Goal: Navigation & Orientation: Find specific page/section

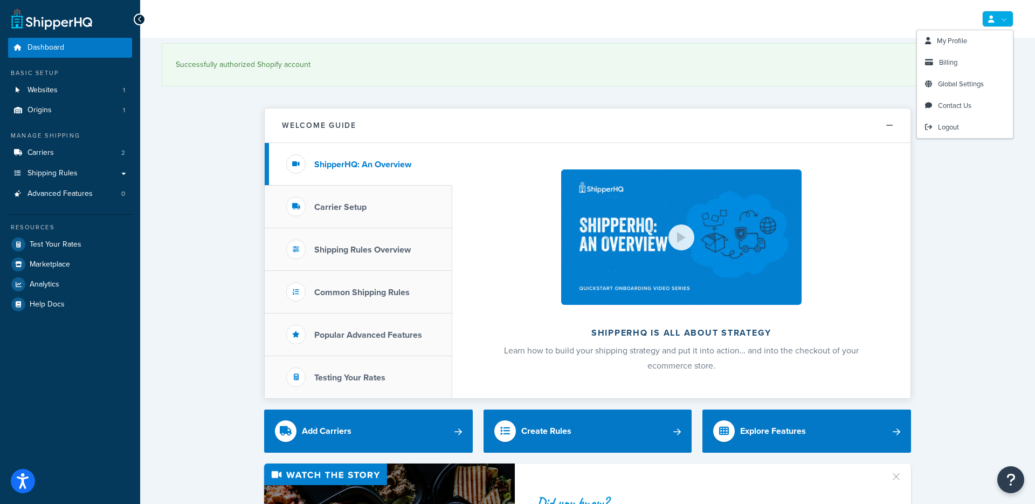
click at [994, 18] on icon at bounding box center [991, 19] width 6 height 7
click at [967, 40] on span "My Profile" at bounding box center [952, 41] width 30 height 10
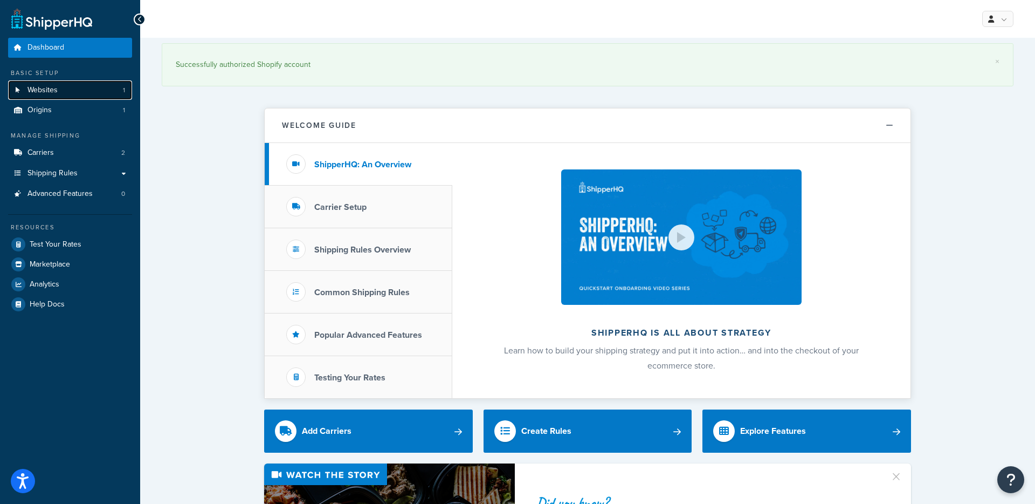
click at [57, 98] on link "Websites 1" at bounding box center [70, 90] width 124 height 20
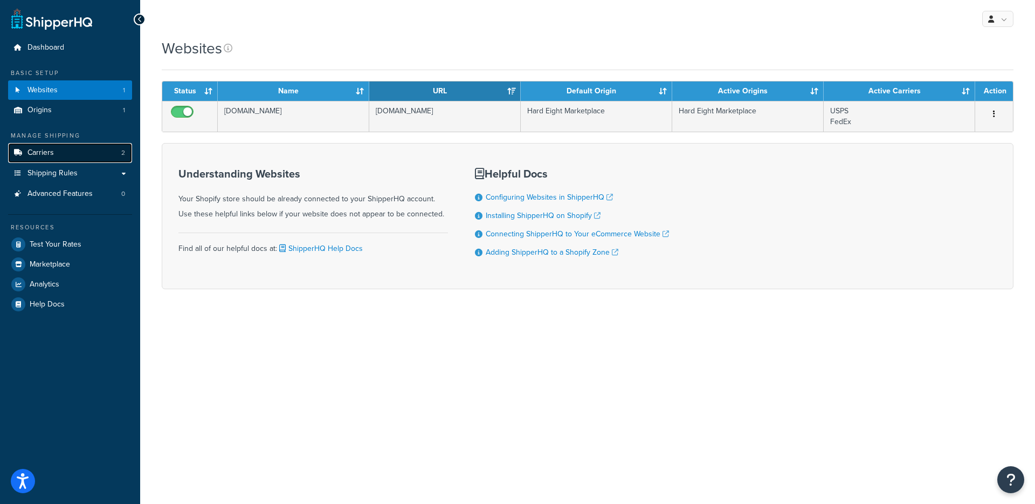
click at [54, 152] on link "Carriers 2" at bounding box center [70, 153] width 124 height 20
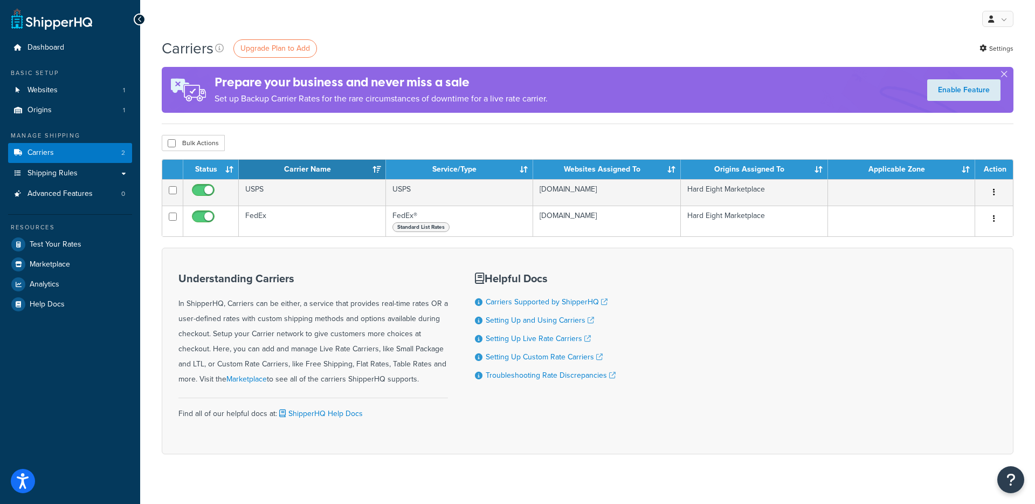
click at [139, 18] on icon at bounding box center [140, 20] width 5 height 8
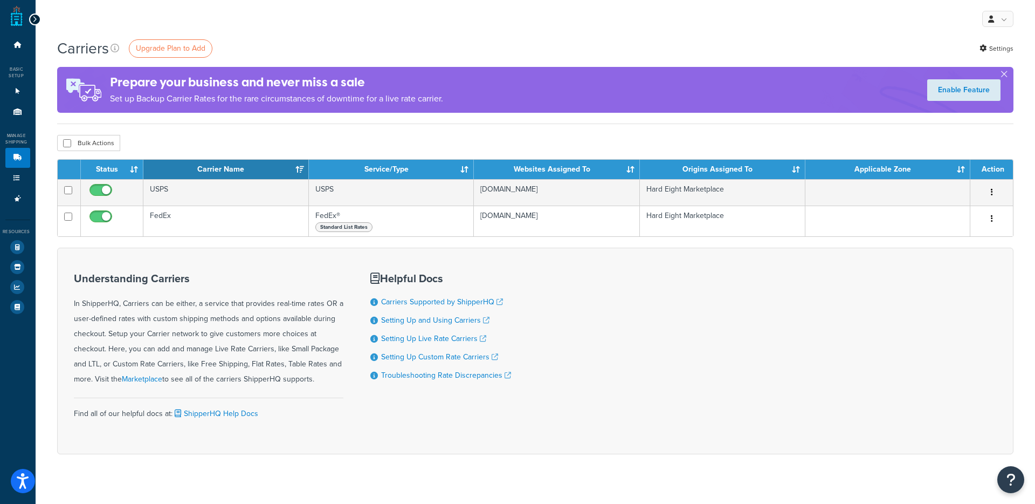
click at [31, 18] on div at bounding box center [35, 19] width 12 height 12
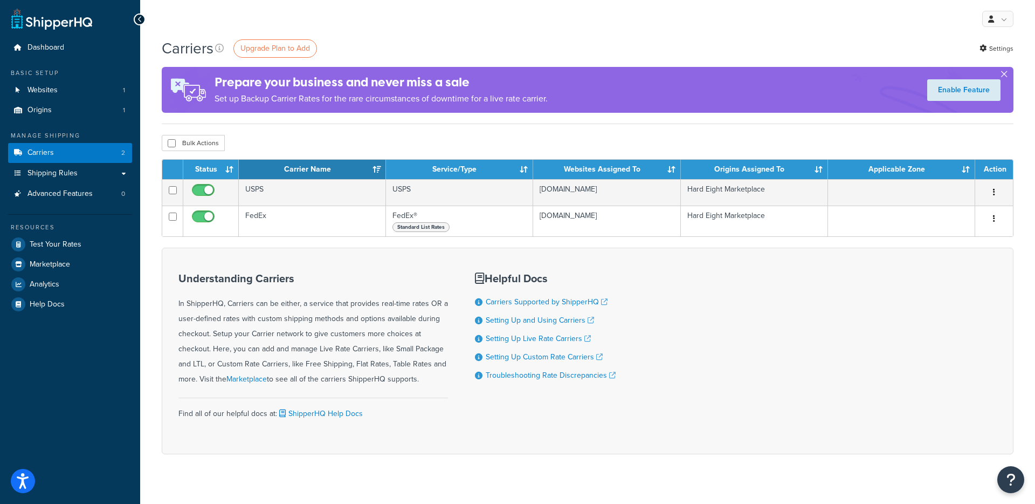
click at [1006, 75] on button "button" at bounding box center [1004, 76] width 3 height 3
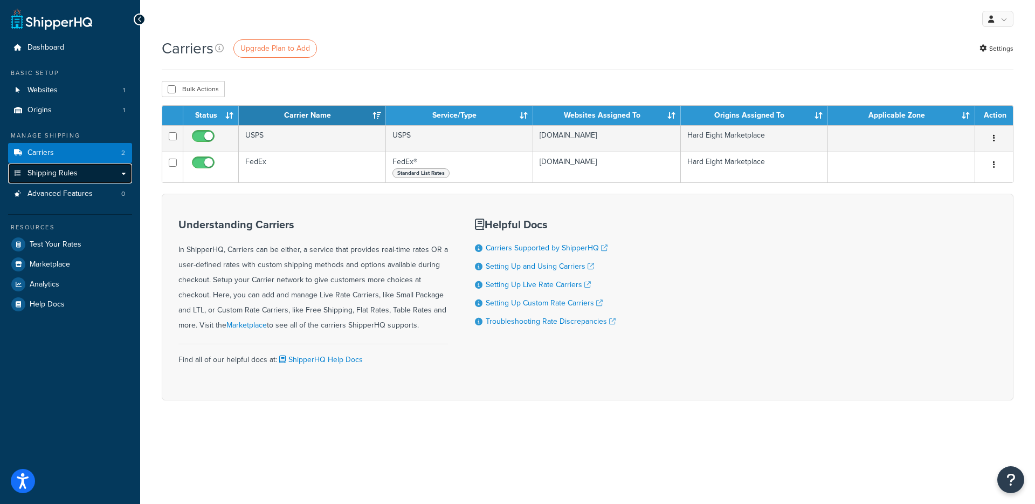
click at [83, 174] on link "Shipping Rules" at bounding box center [70, 173] width 124 height 20
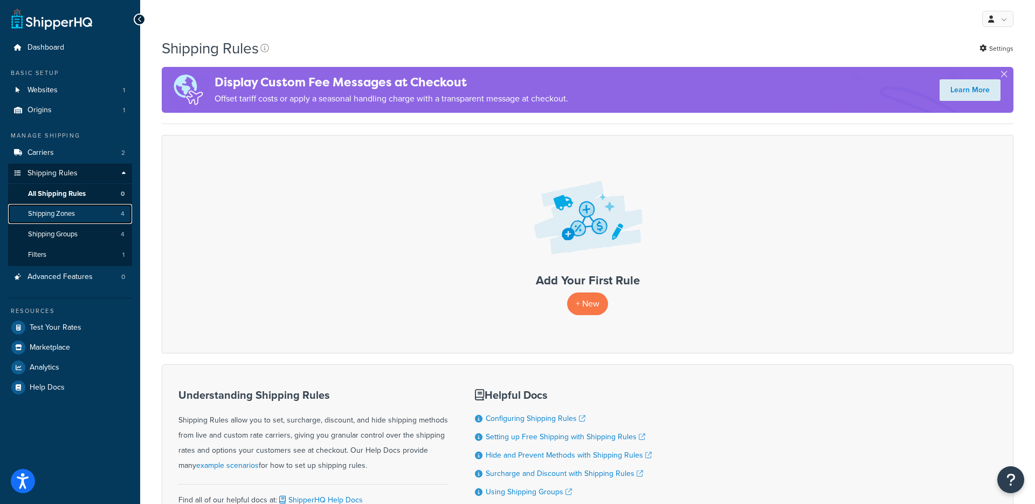
click at [82, 213] on link "Shipping Zones 4" at bounding box center [70, 214] width 124 height 20
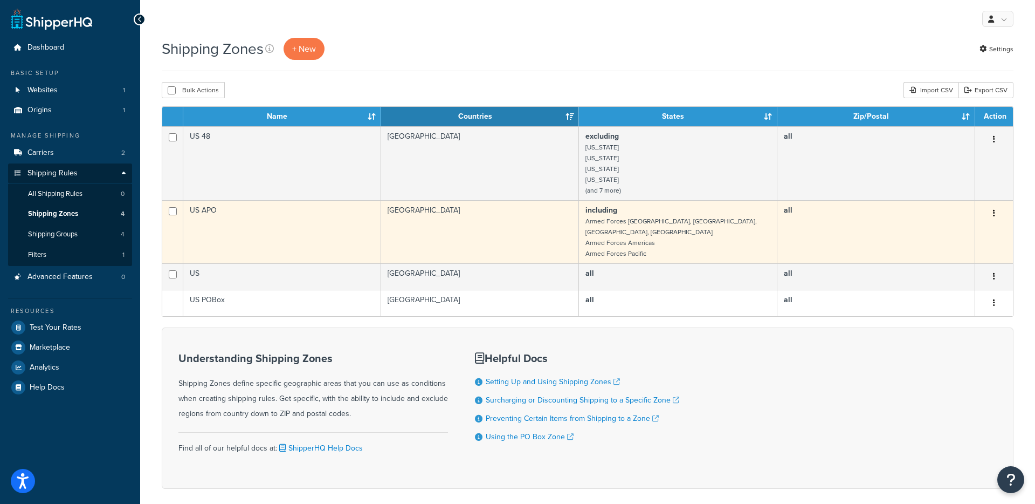
click at [695, 226] on small "Armed Forces Europe, Middle East, Africa, Canada" at bounding box center [671, 226] width 171 height 20
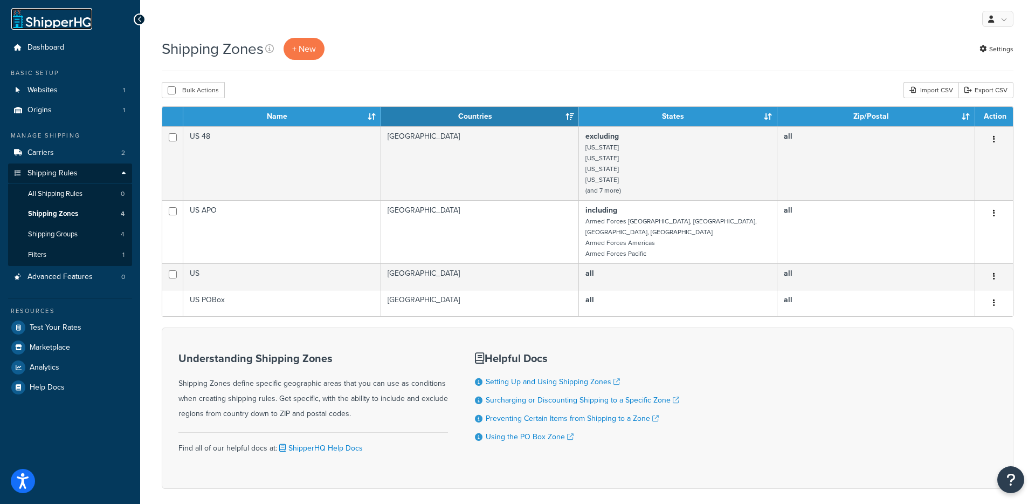
click at [54, 22] on link at bounding box center [51, 19] width 81 height 22
